Goal: Task Accomplishment & Management: Use online tool/utility

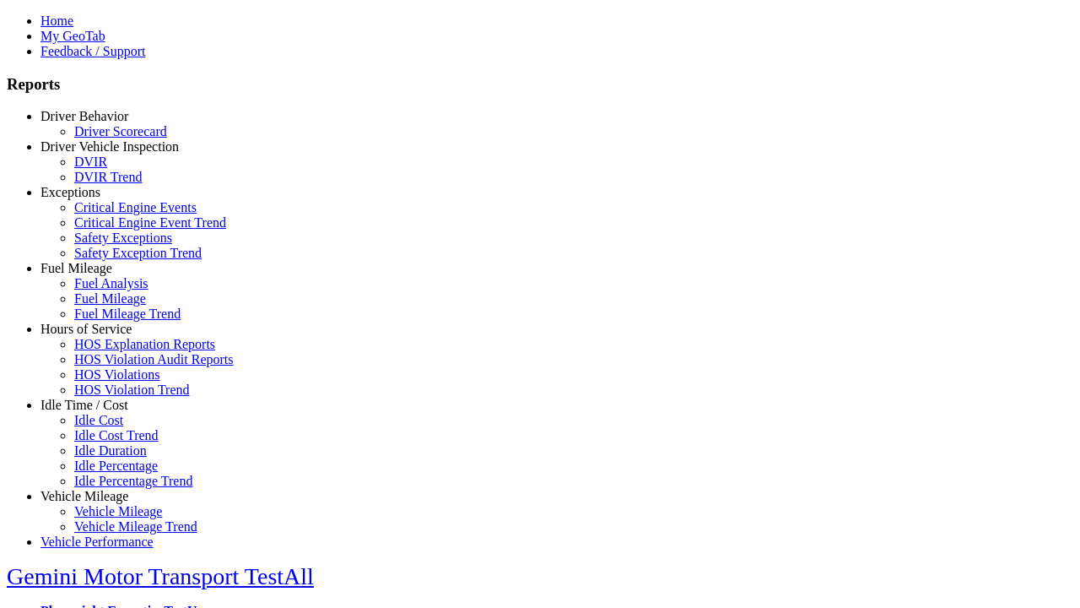
click at [97, 199] on link "Exceptions" at bounding box center [71, 192] width 60 height 14
click at [110, 260] on link "Safety Exception Trend" at bounding box center [137, 253] width 127 height 14
select select
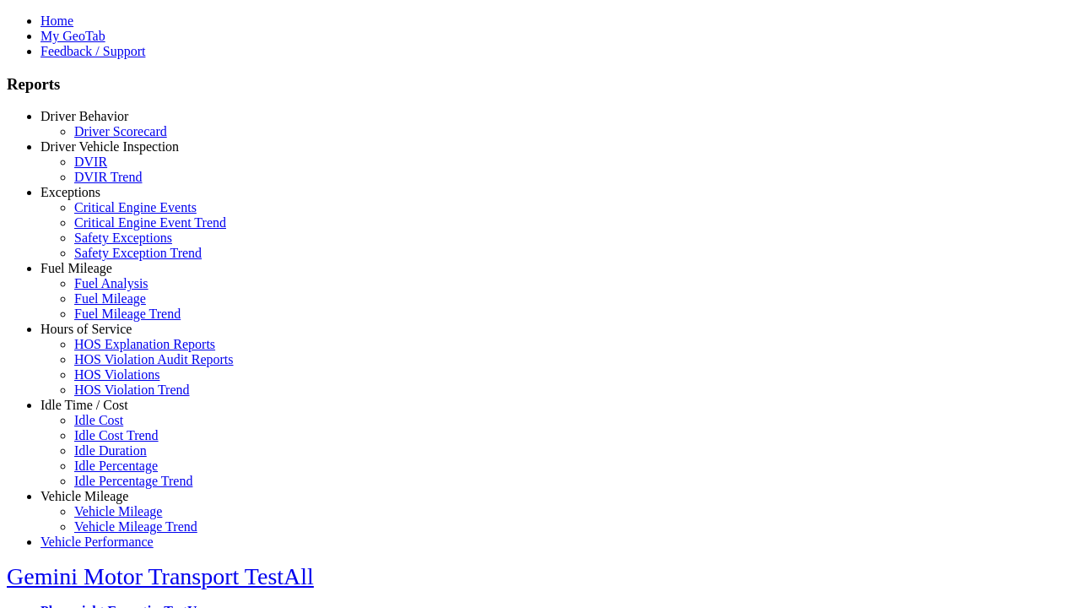
select select
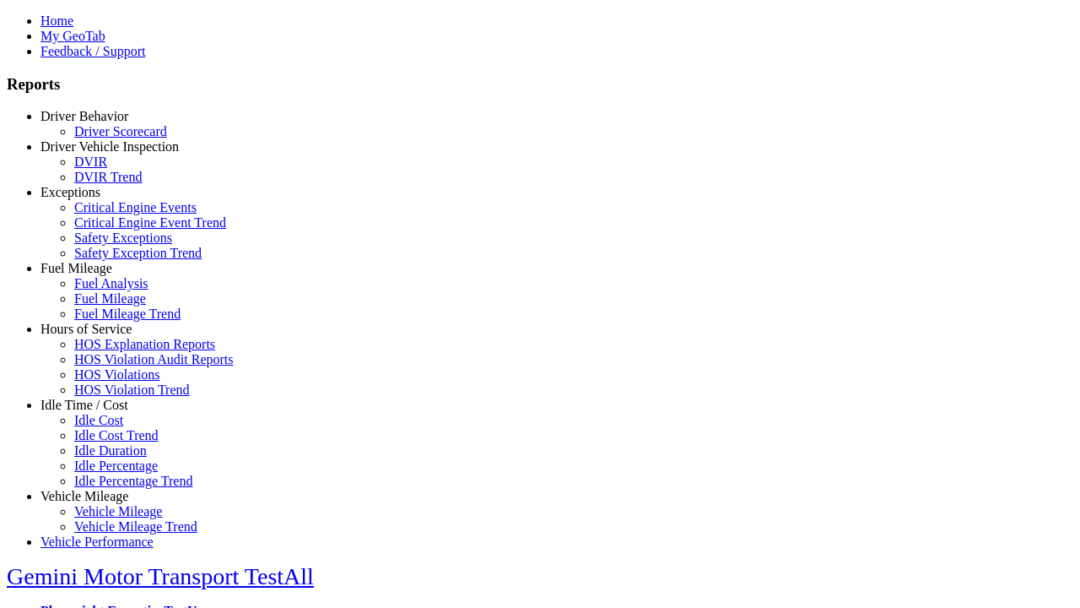
select select
